Goal: Check status

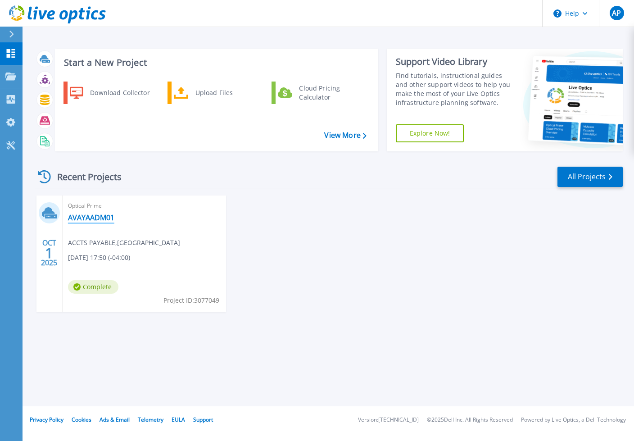
click at [95, 215] on link "AVAYAADM01" at bounding box center [91, 217] width 46 height 9
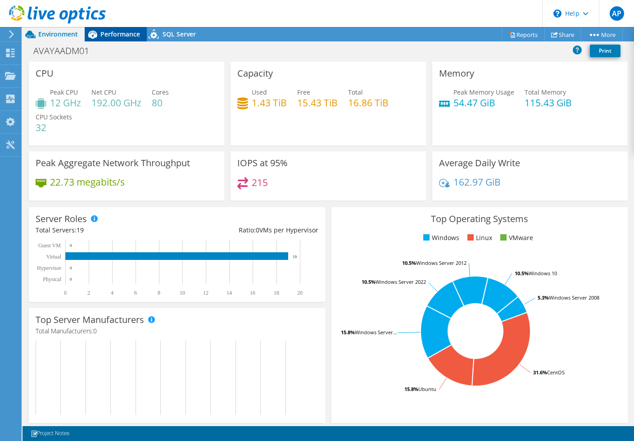
click at [104, 34] on span "Performance" at bounding box center [120, 34] width 40 height 9
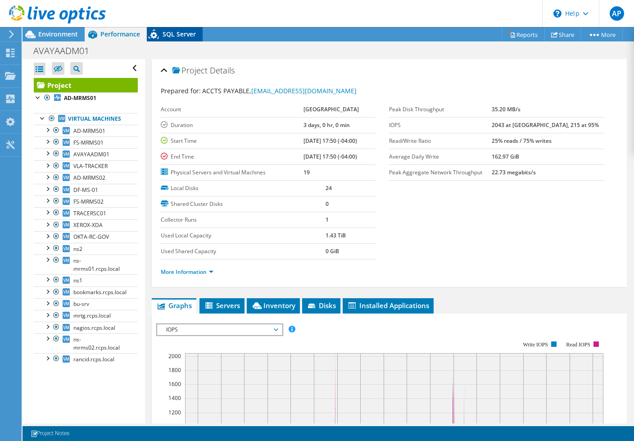
click at [178, 31] on span "SQL Server" at bounding box center [178, 34] width 33 height 9
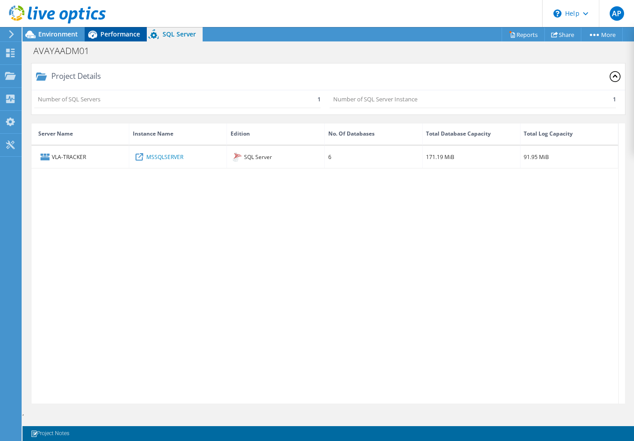
click at [112, 35] on span "Performance" at bounding box center [120, 34] width 40 height 9
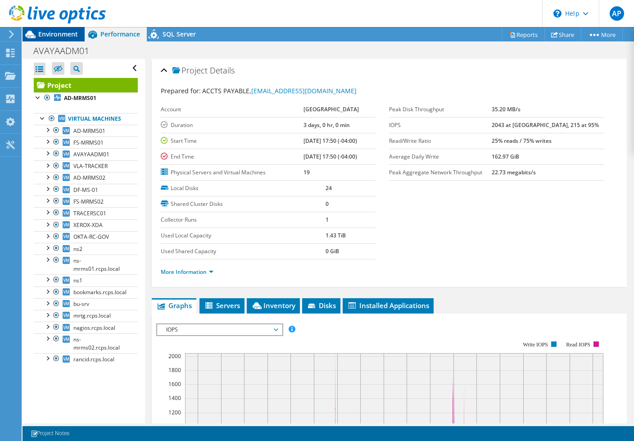
click at [71, 36] on span "Environment" at bounding box center [58, 34] width 40 height 9
